Goal: Transaction & Acquisition: Purchase product/service

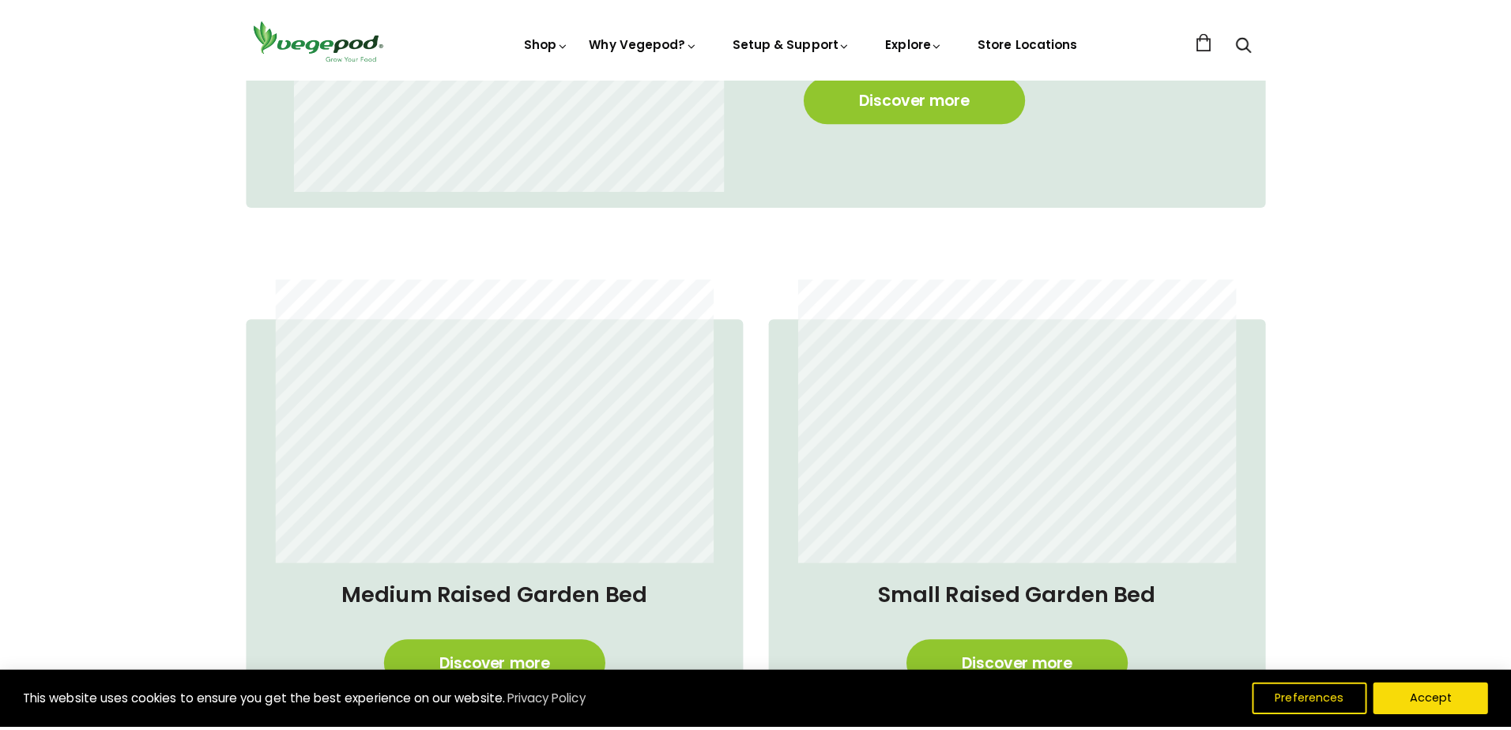
scroll to position [1343, 0]
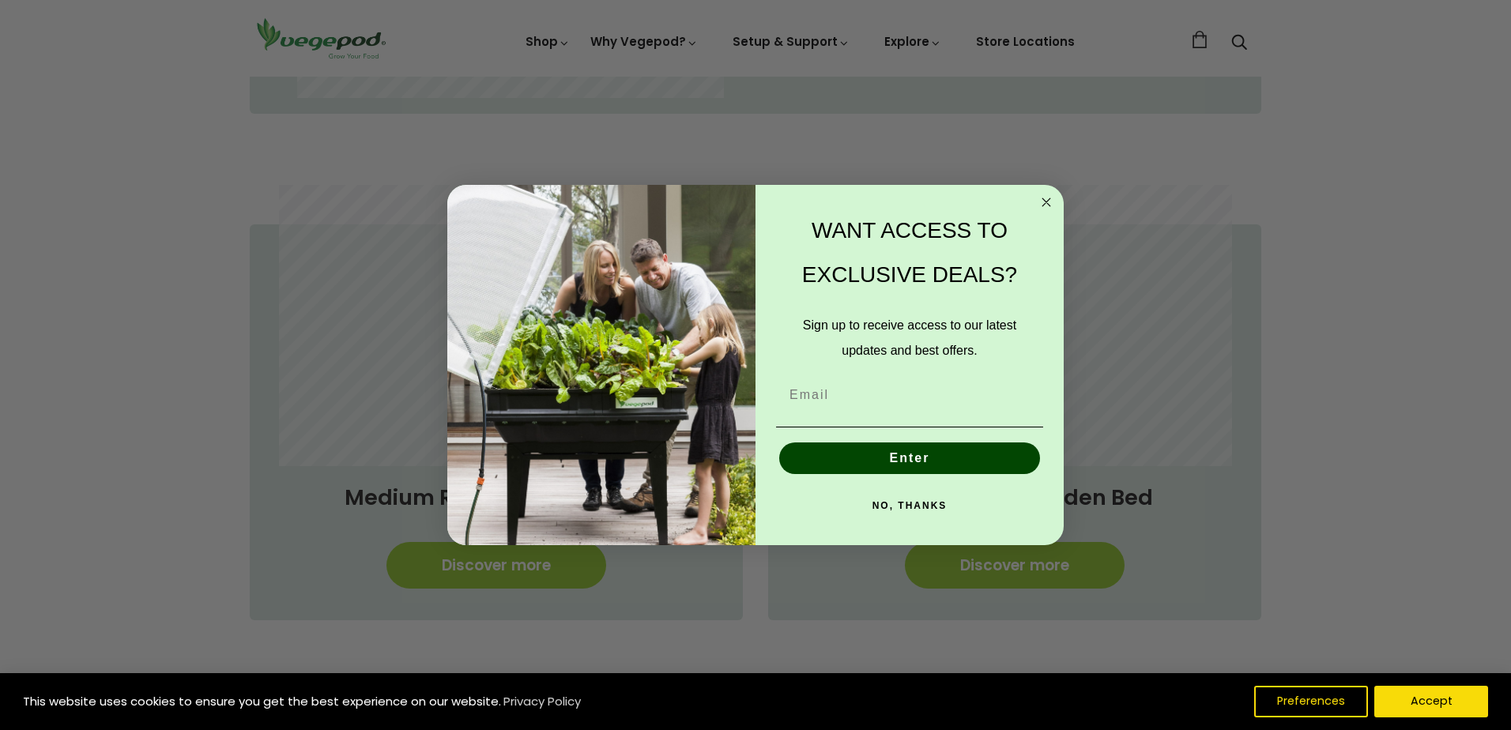
click at [1051, 203] on circle "Close dialog" at bounding box center [1046, 202] width 18 height 18
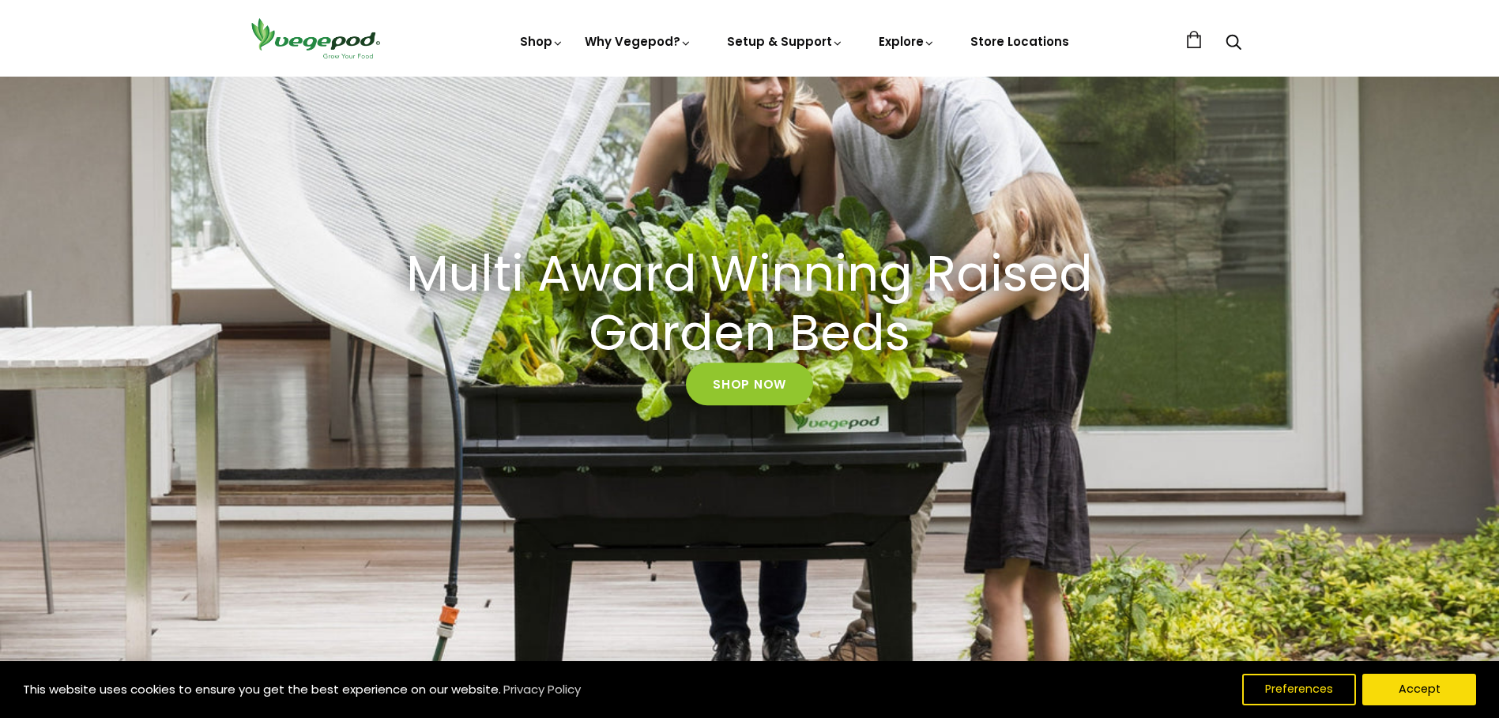
scroll to position [869, 0]
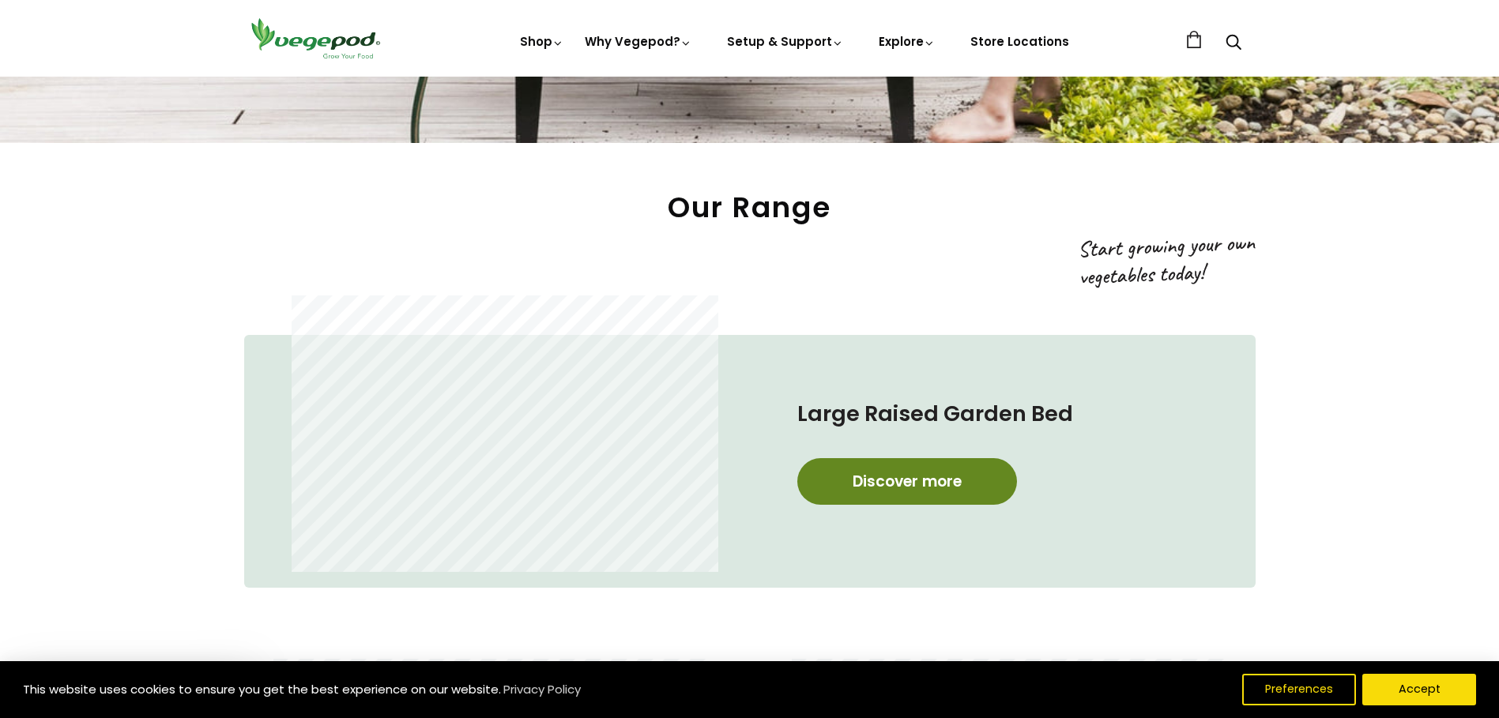
click at [880, 485] on link "Discover more" at bounding box center [907, 481] width 220 height 47
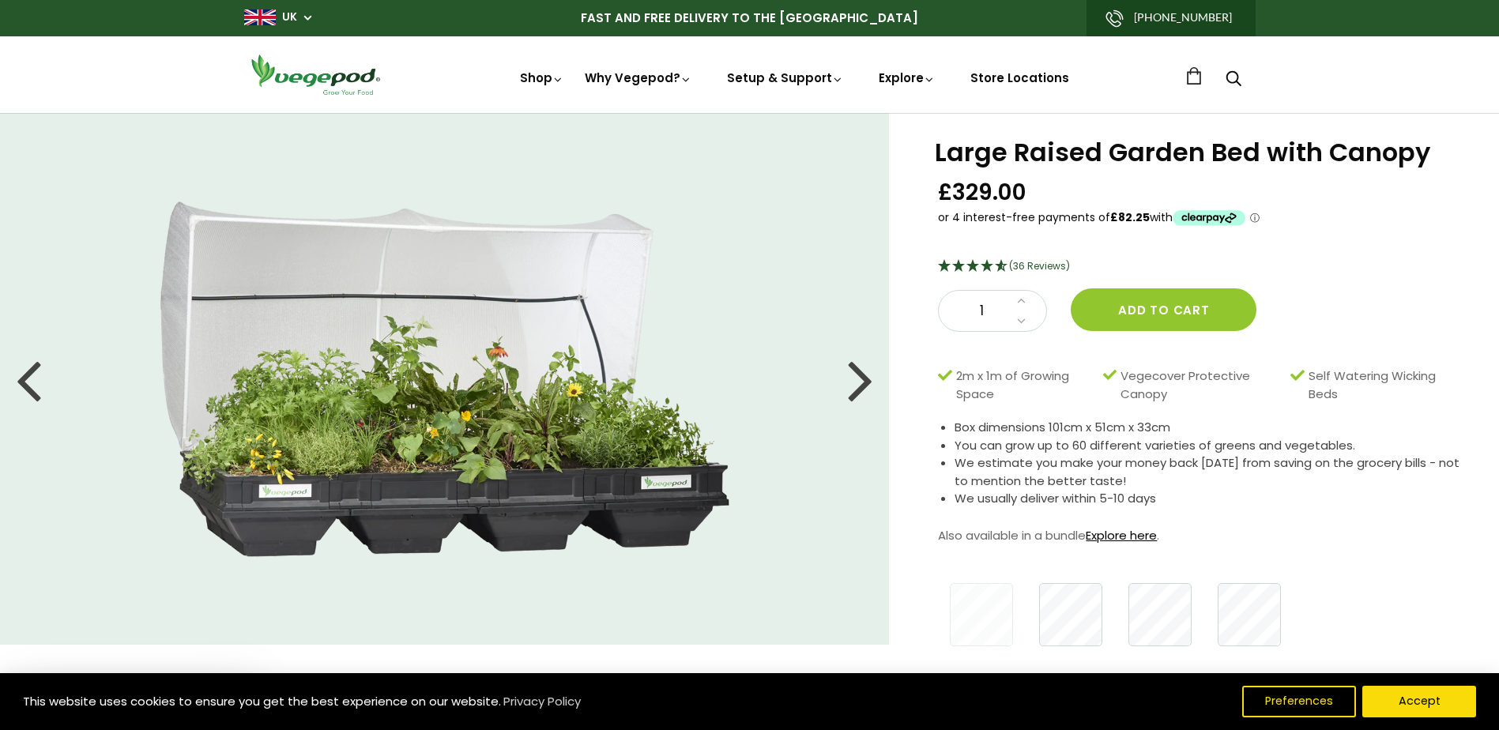
click at [1110, 532] on link "Explore here" at bounding box center [1120, 535] width 71 height 17
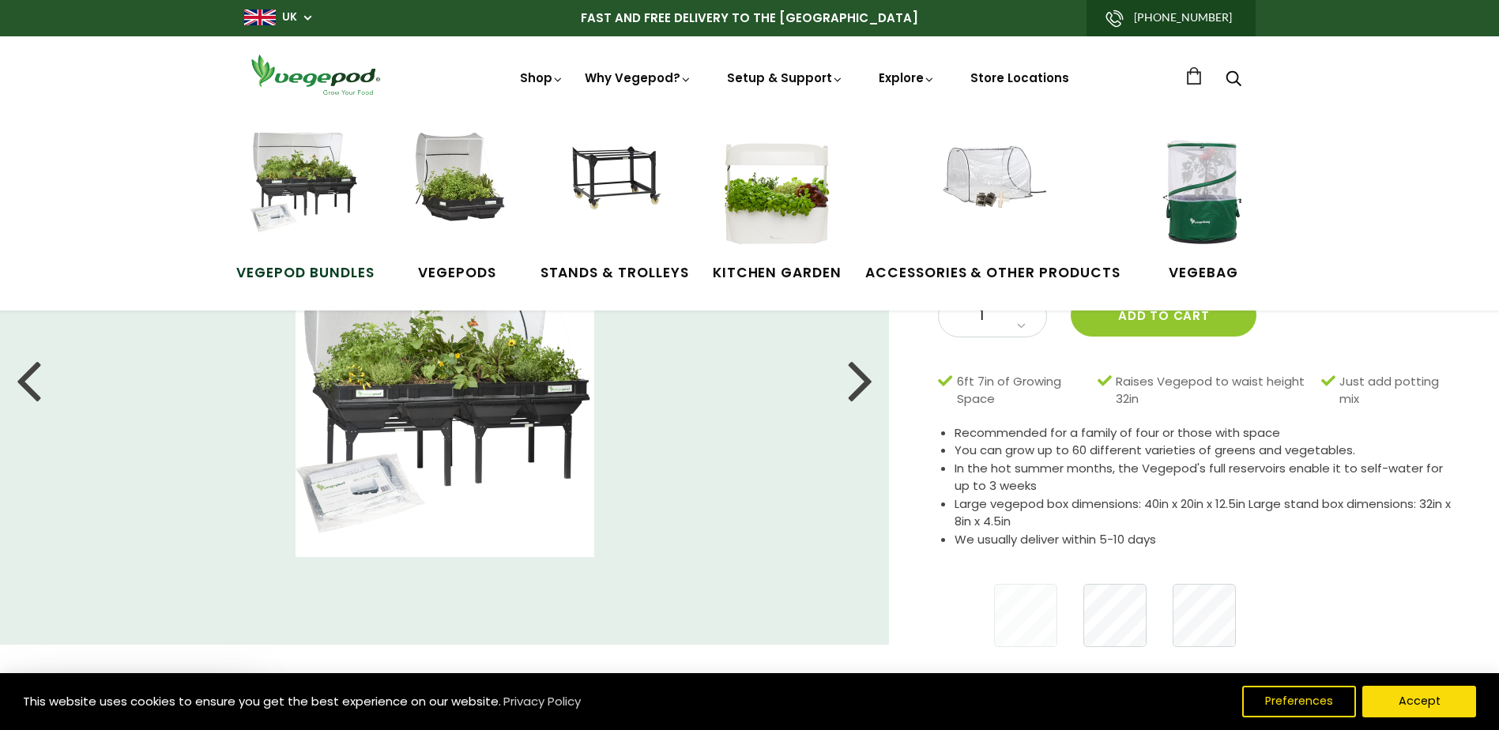
click at [302, 177] on img at bounding box center [305, 192] width 119 height 119
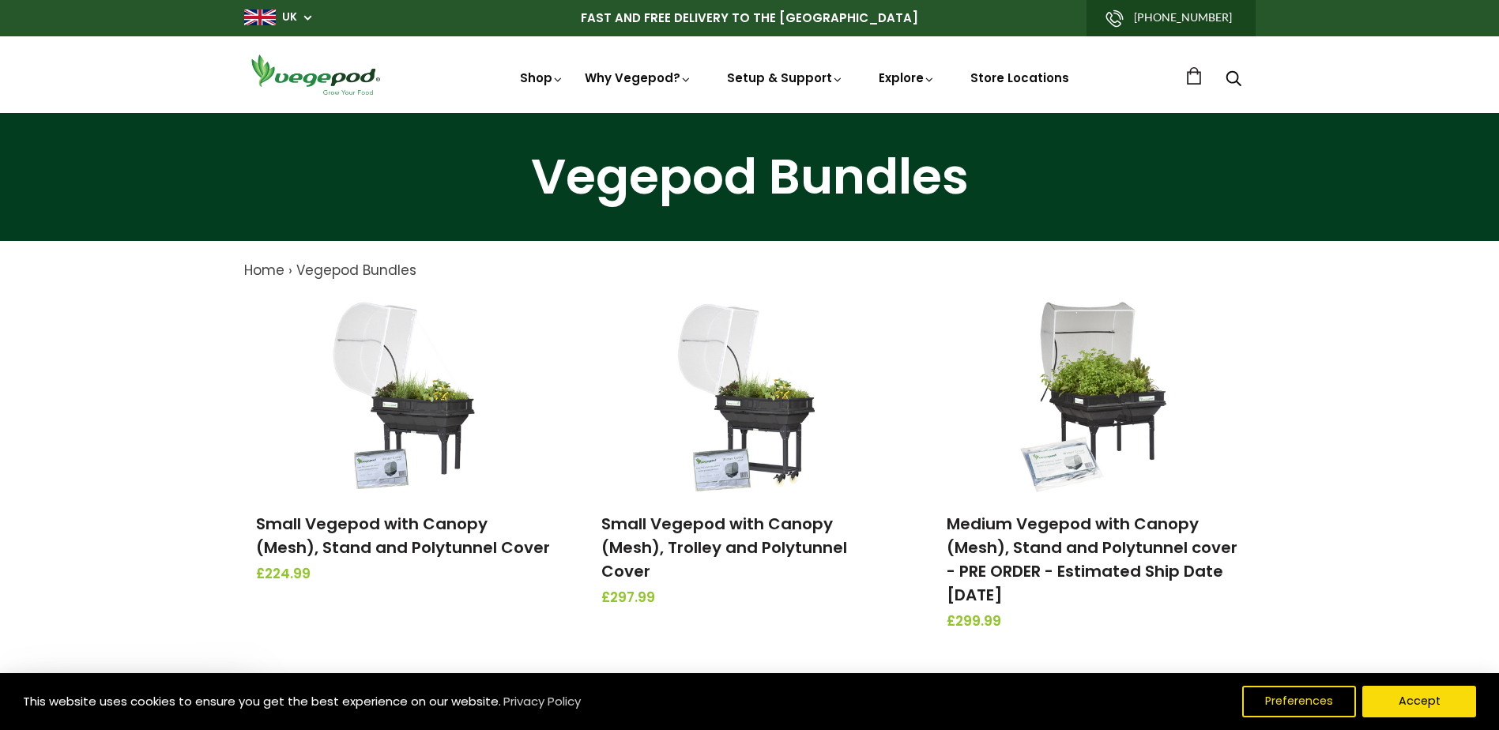
click at [1371, 411] on div "Vegepod Bundles Small Vegepod with Canopy (Mesh), Stand and Polytunnel Cover £2…" at bounding box center [749, 673] width 1499 height 784
